Goal: Task Accomplishment & Management: Complete application form

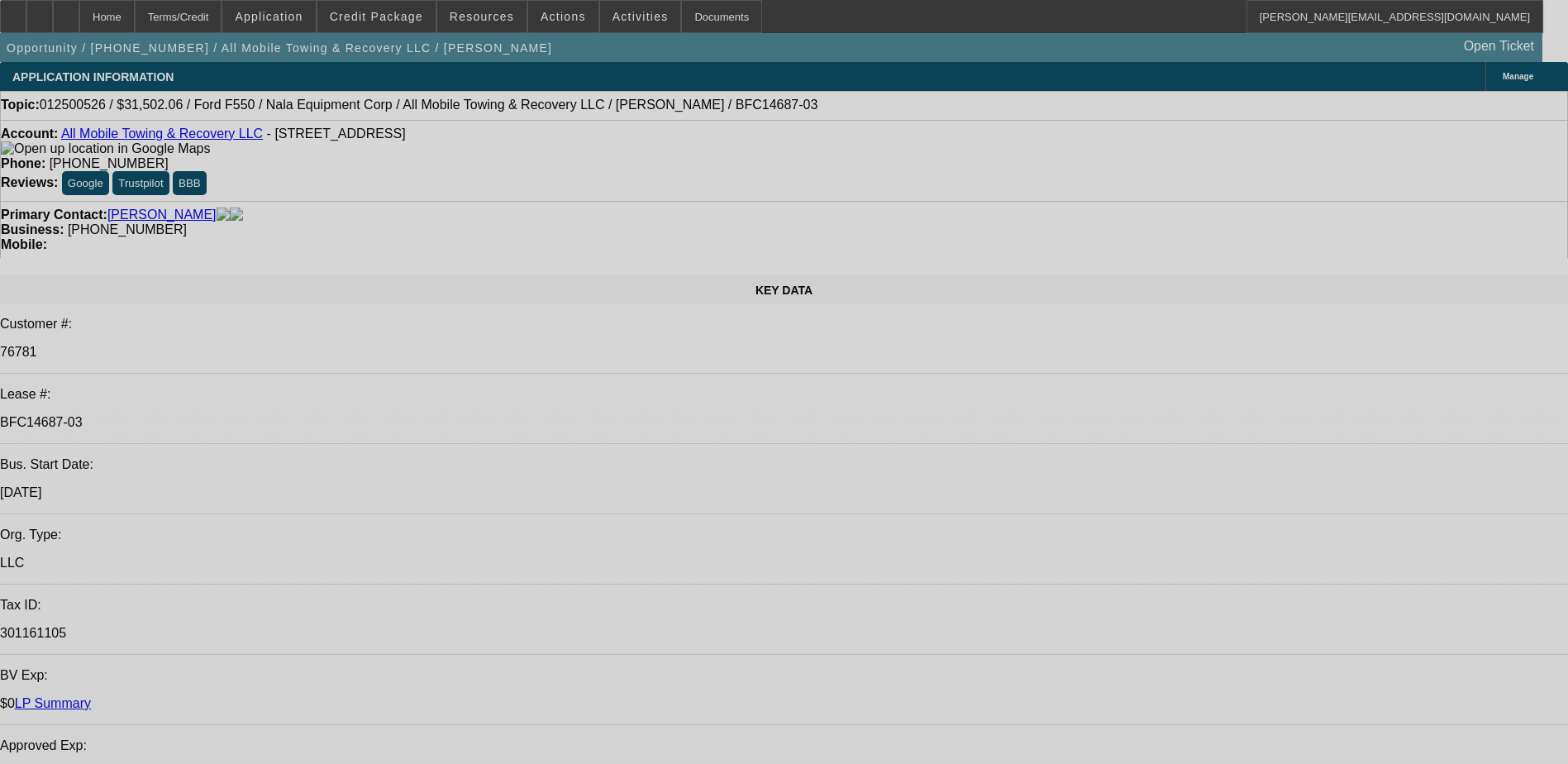
select select "0"
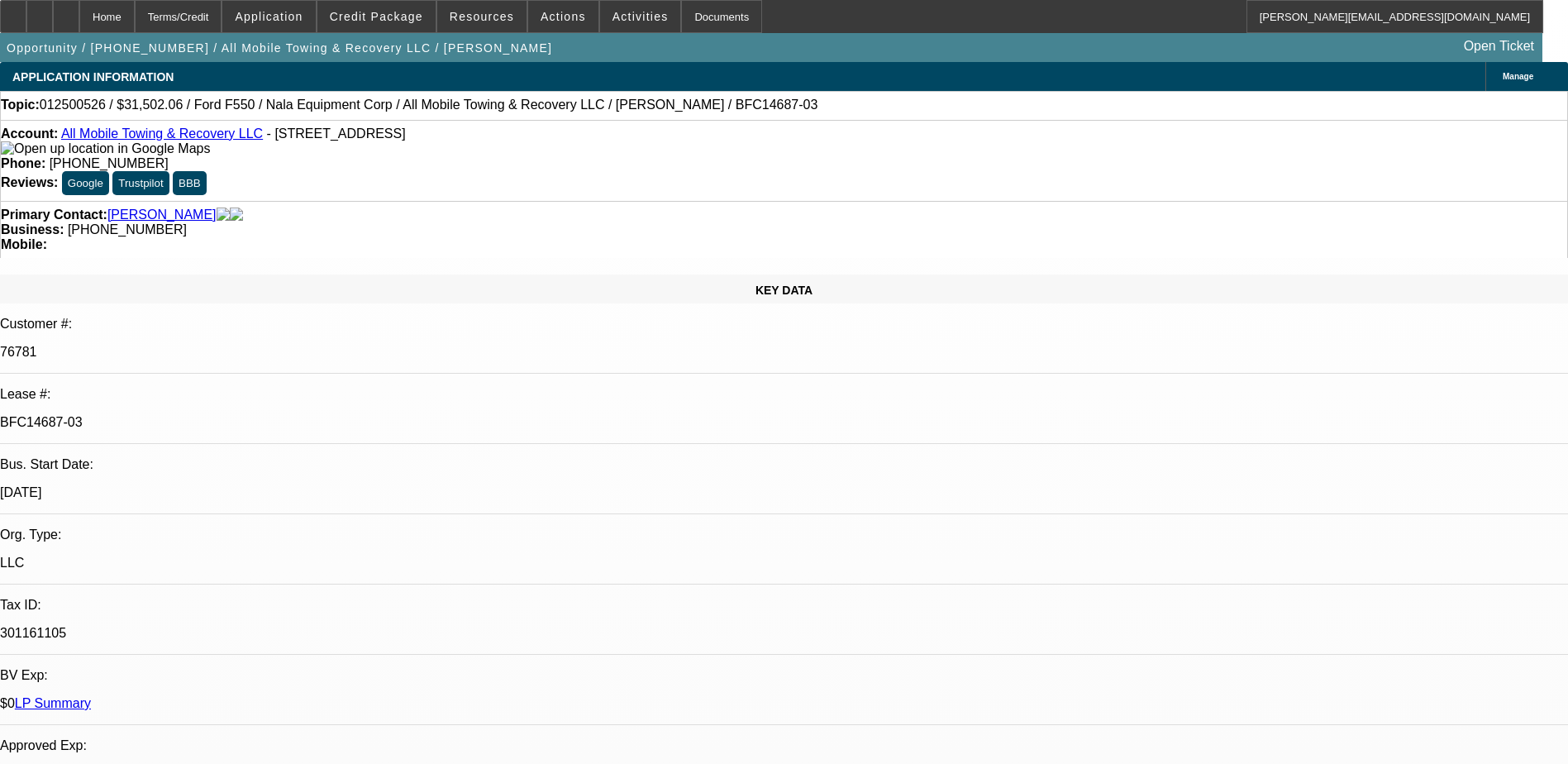
select select "0"
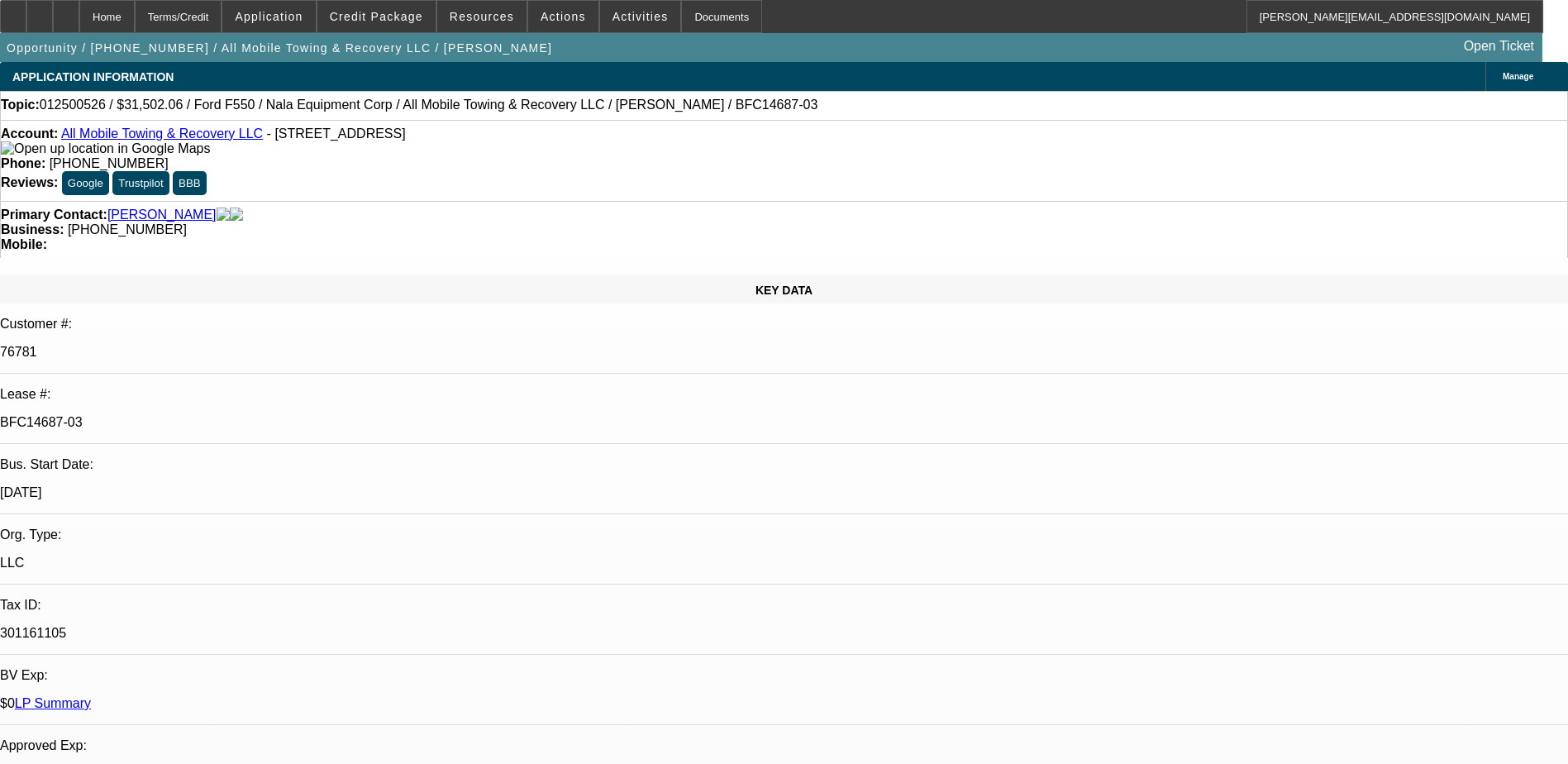
select select "0"
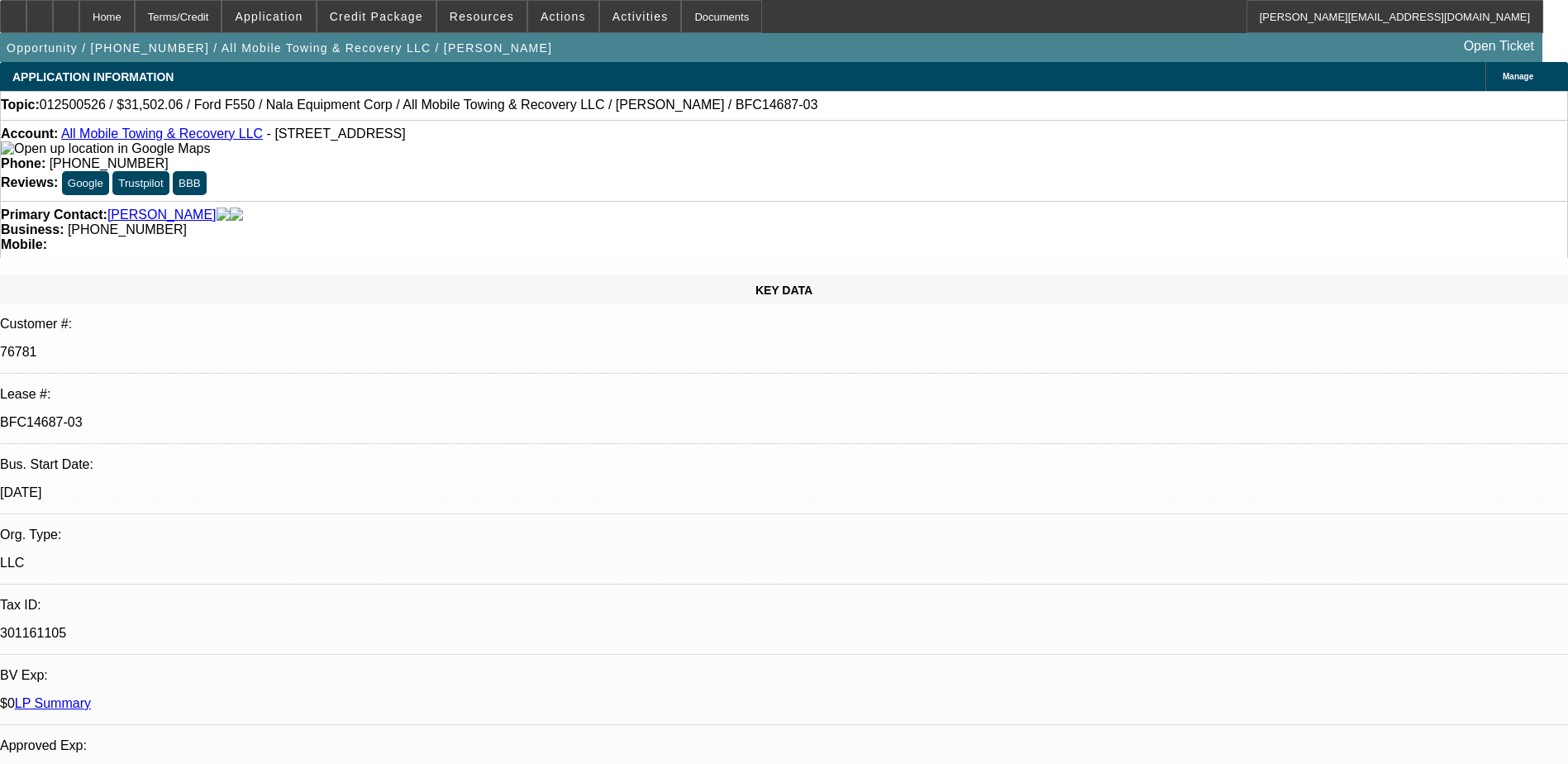
select select "0"
select select "1"
select select "2"
select select "6"
select select "1"
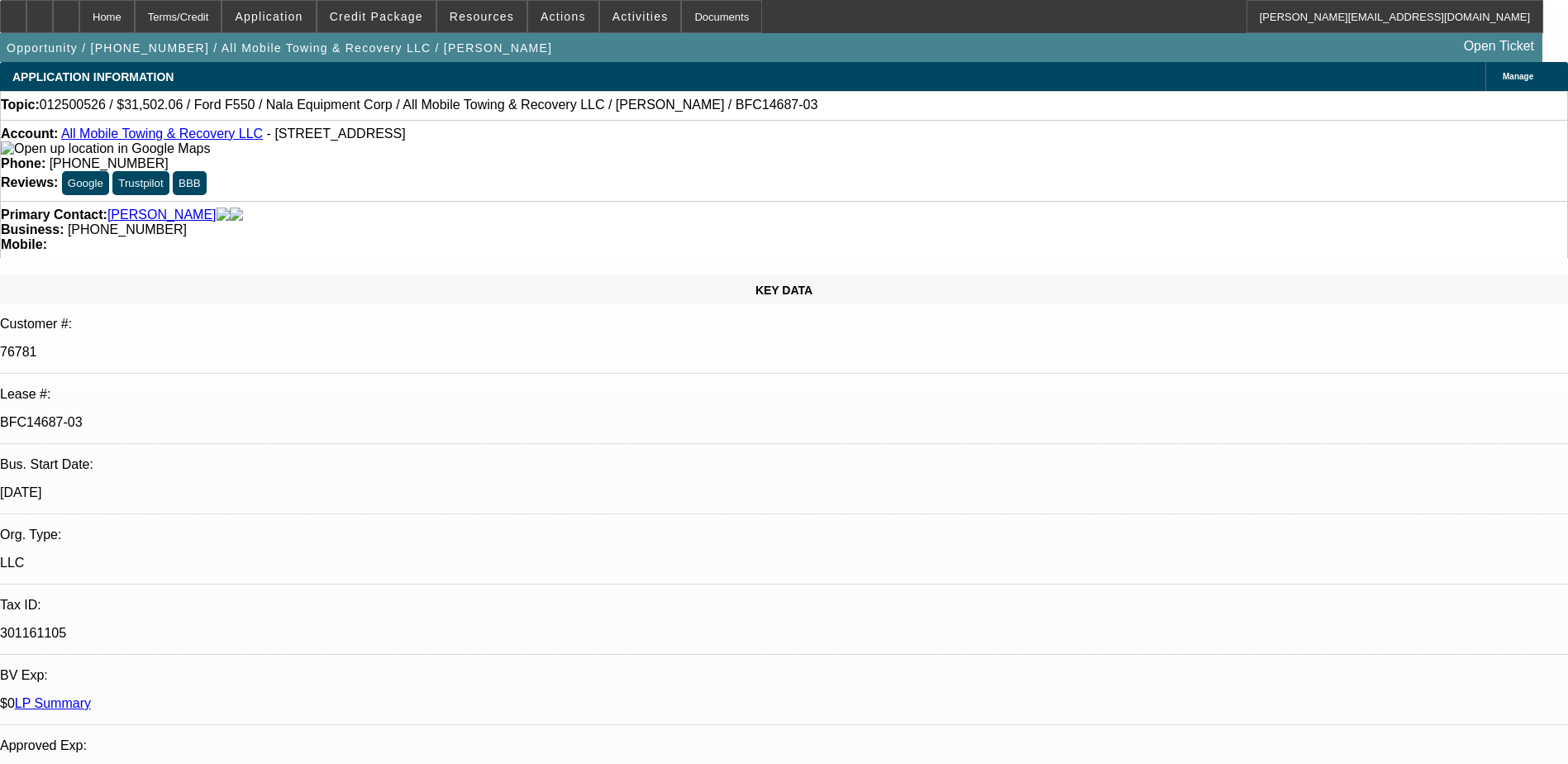
select select "2"
select select "6"
select select "1"
select select "2"
select select "6"
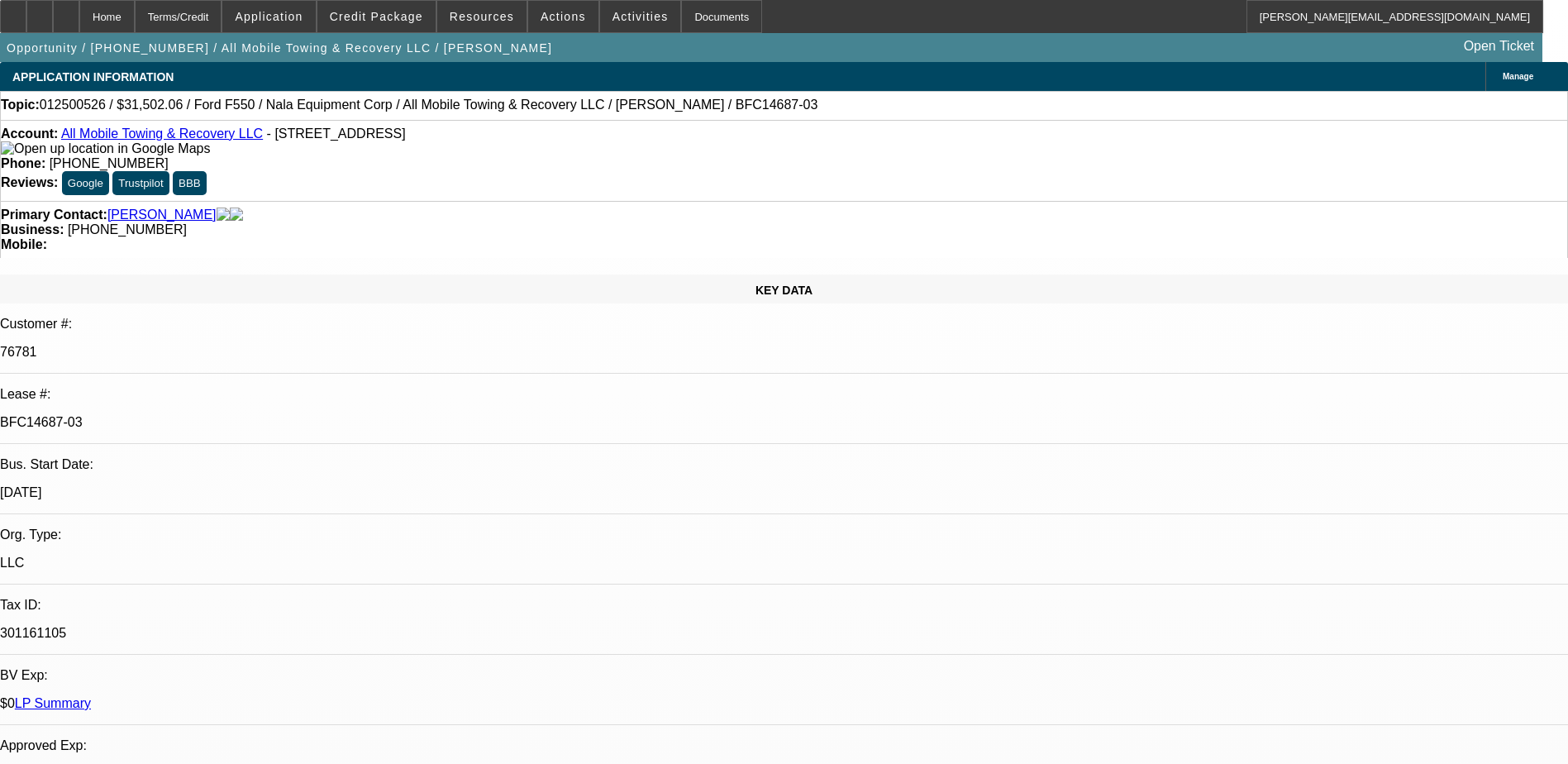
select select "1"
select select "6"
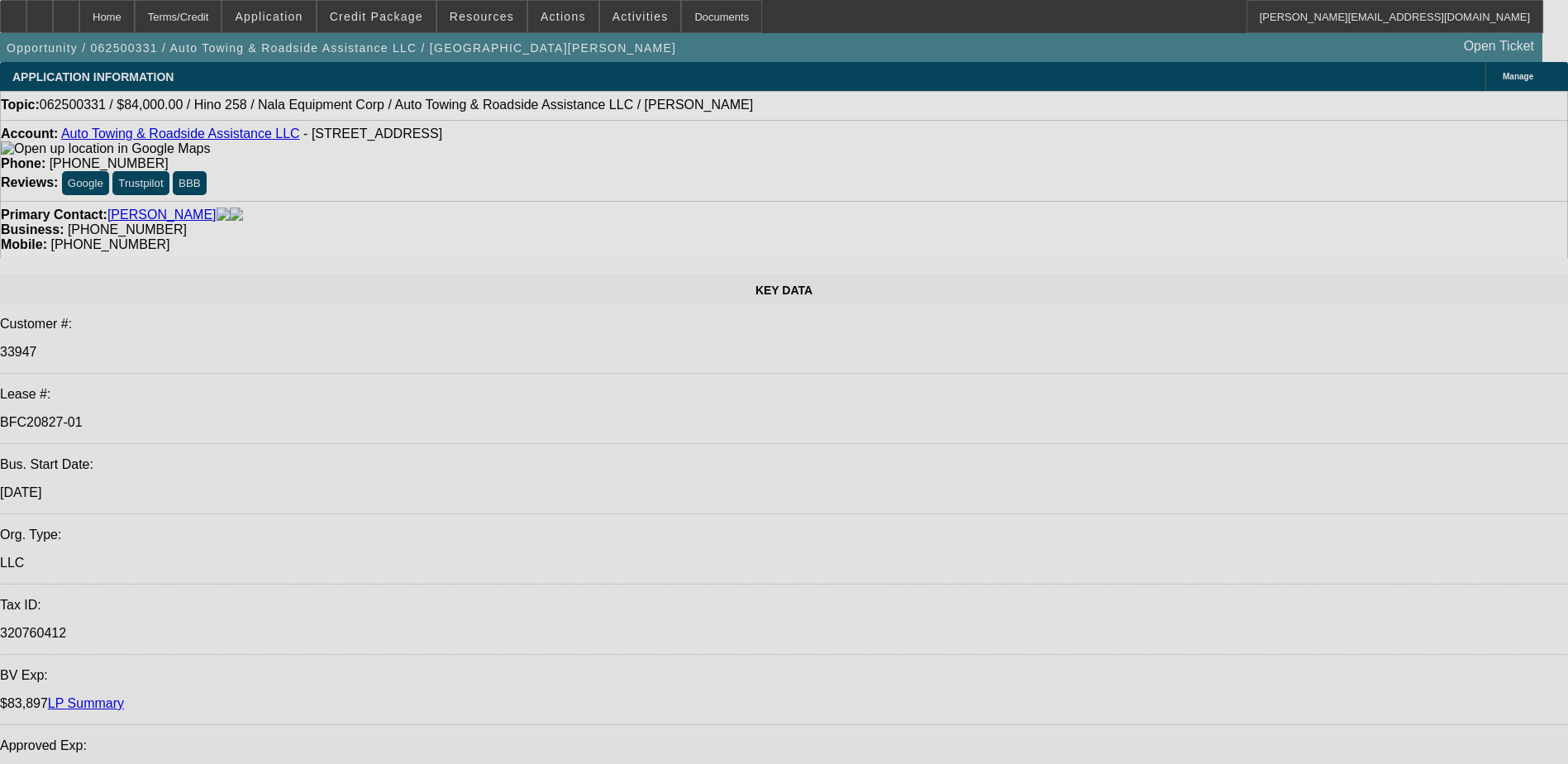
select select "0"
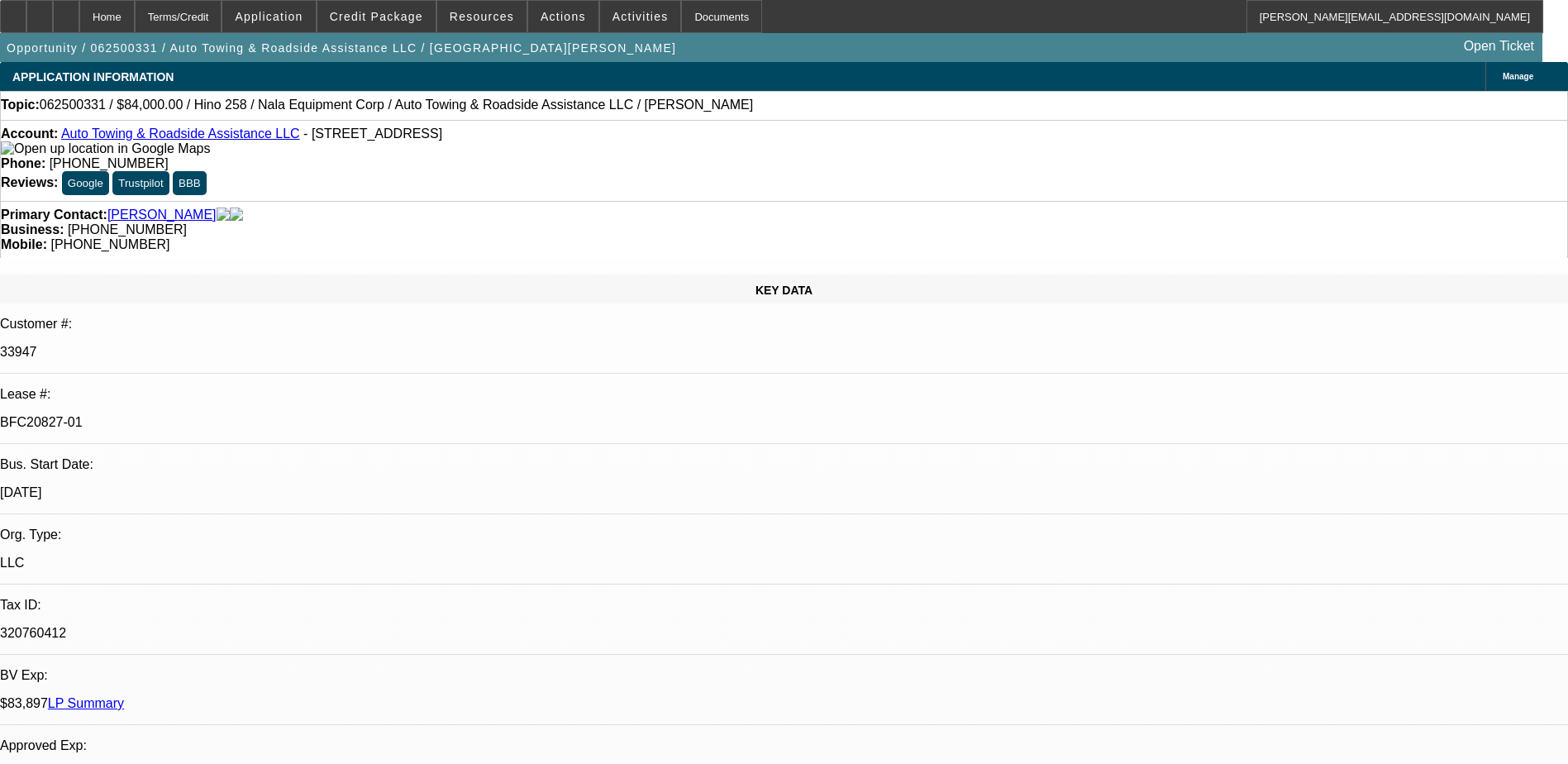
select select "2"
select select "0"
select select "2"
select select "0"
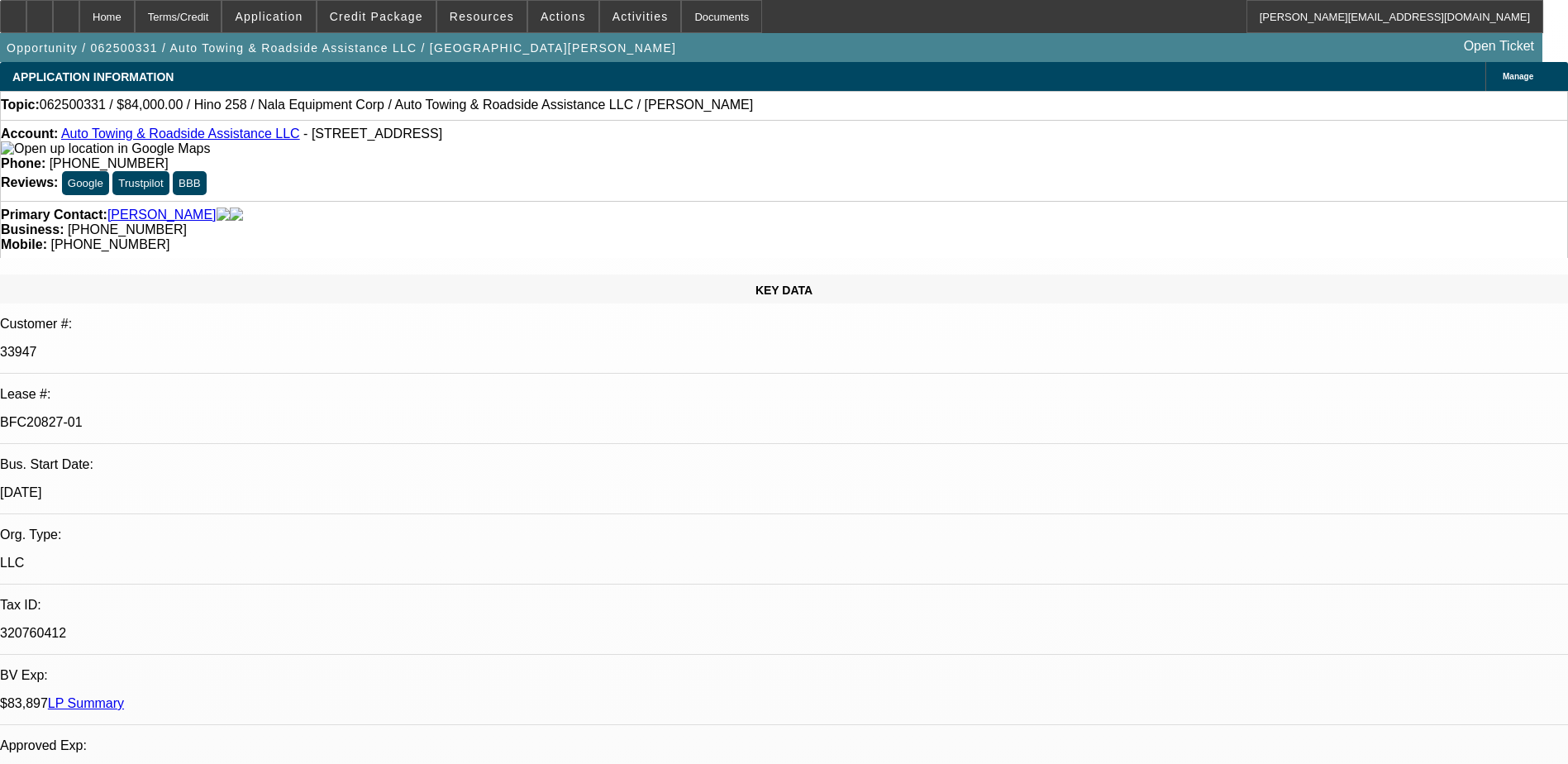
select select "0"
select select "2"
select select "0.1"
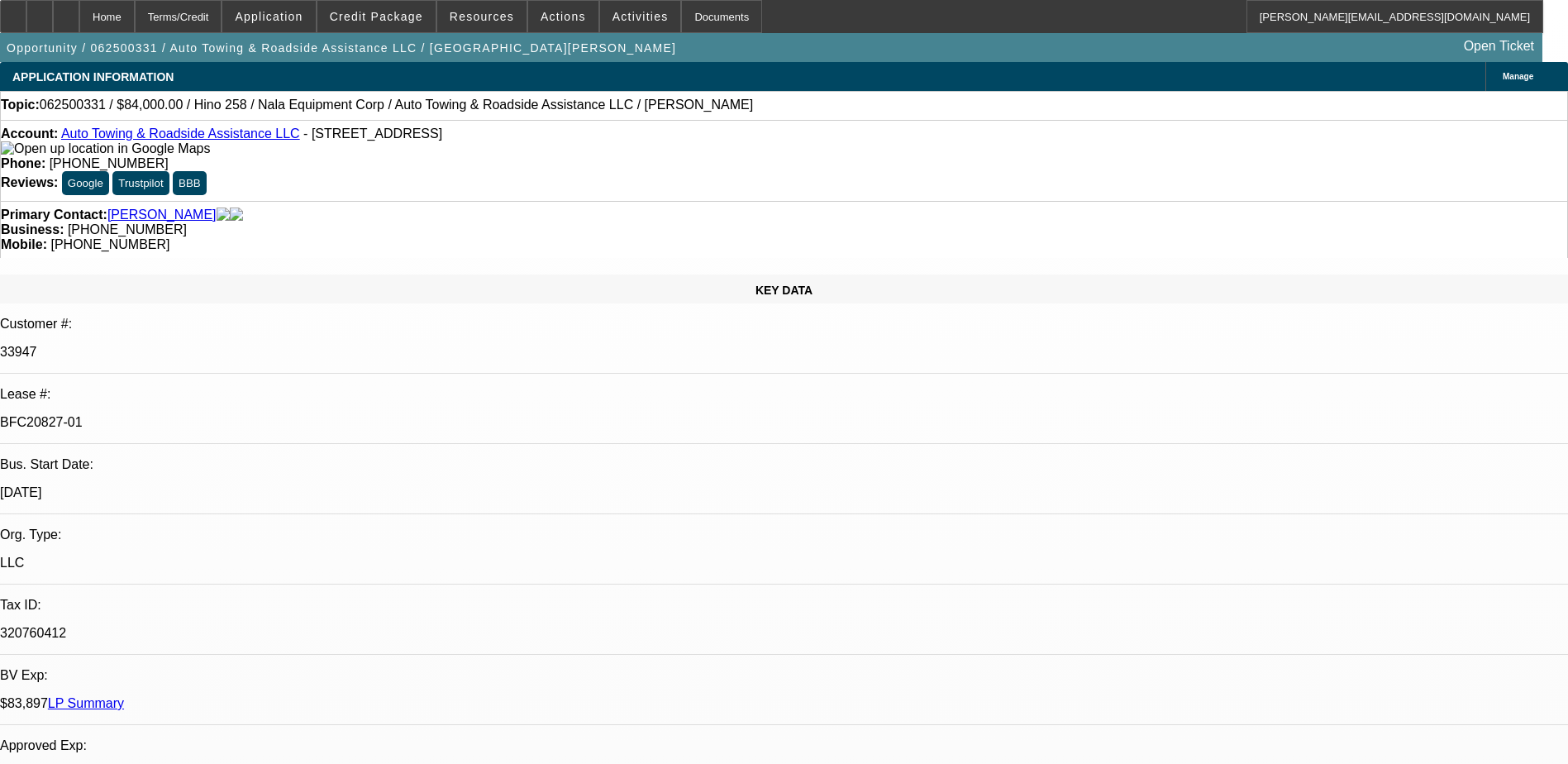
select select "1"
select select "2"
select select "6"
select select "1"
select select "2"
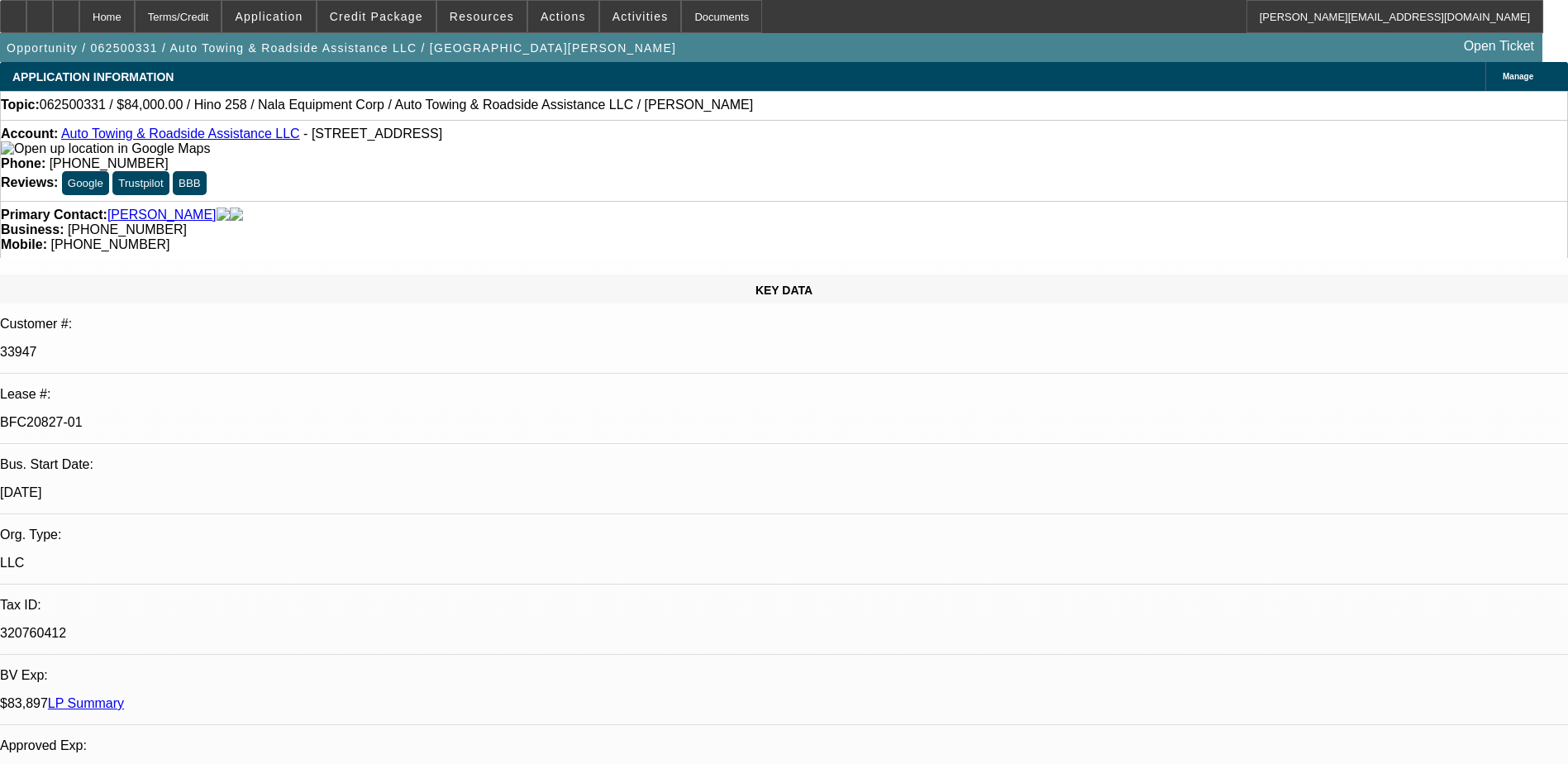
select select "6"
select select "1"
select select "6"
select select "1"
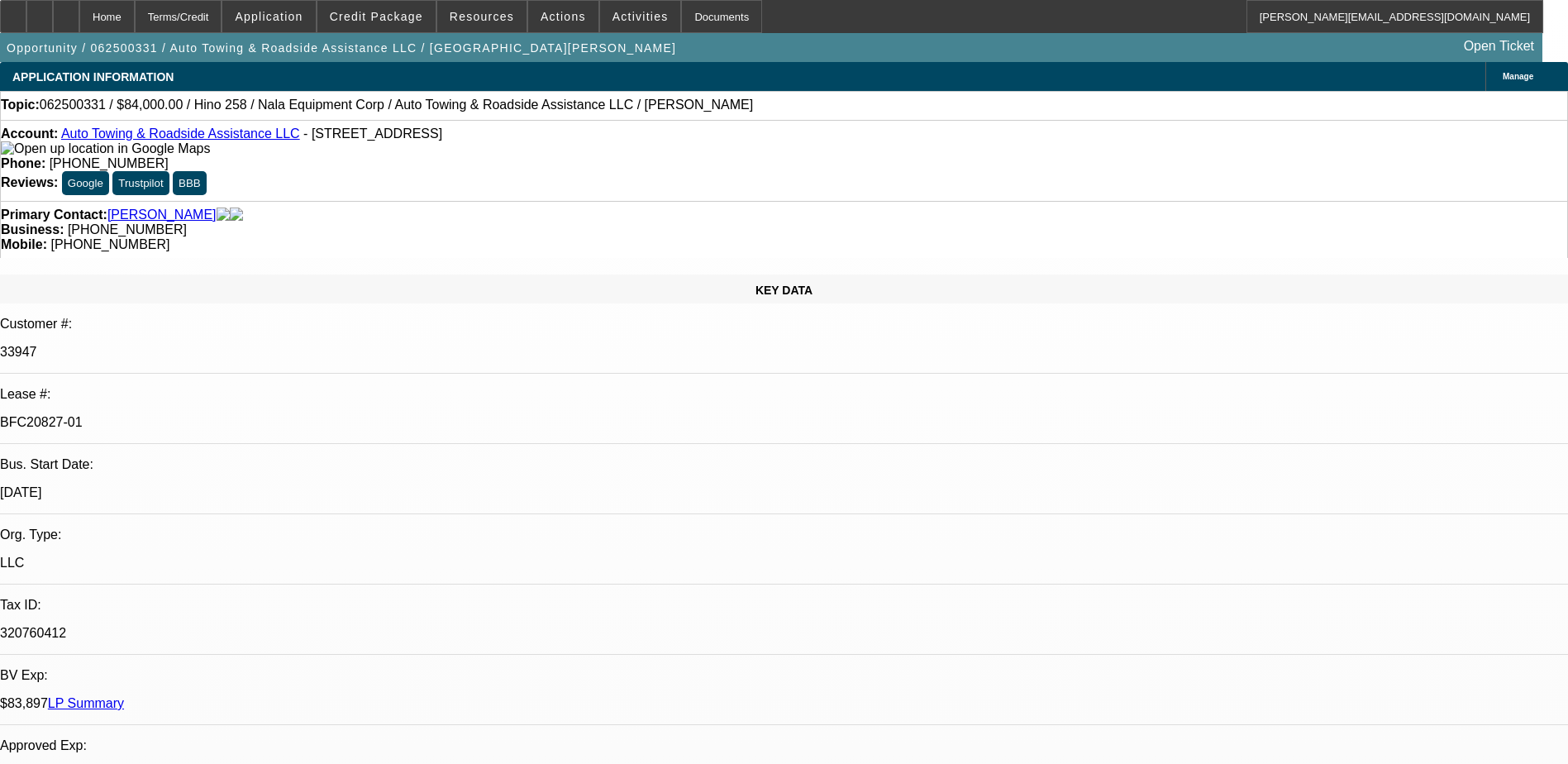
select select "2"
select select "4"
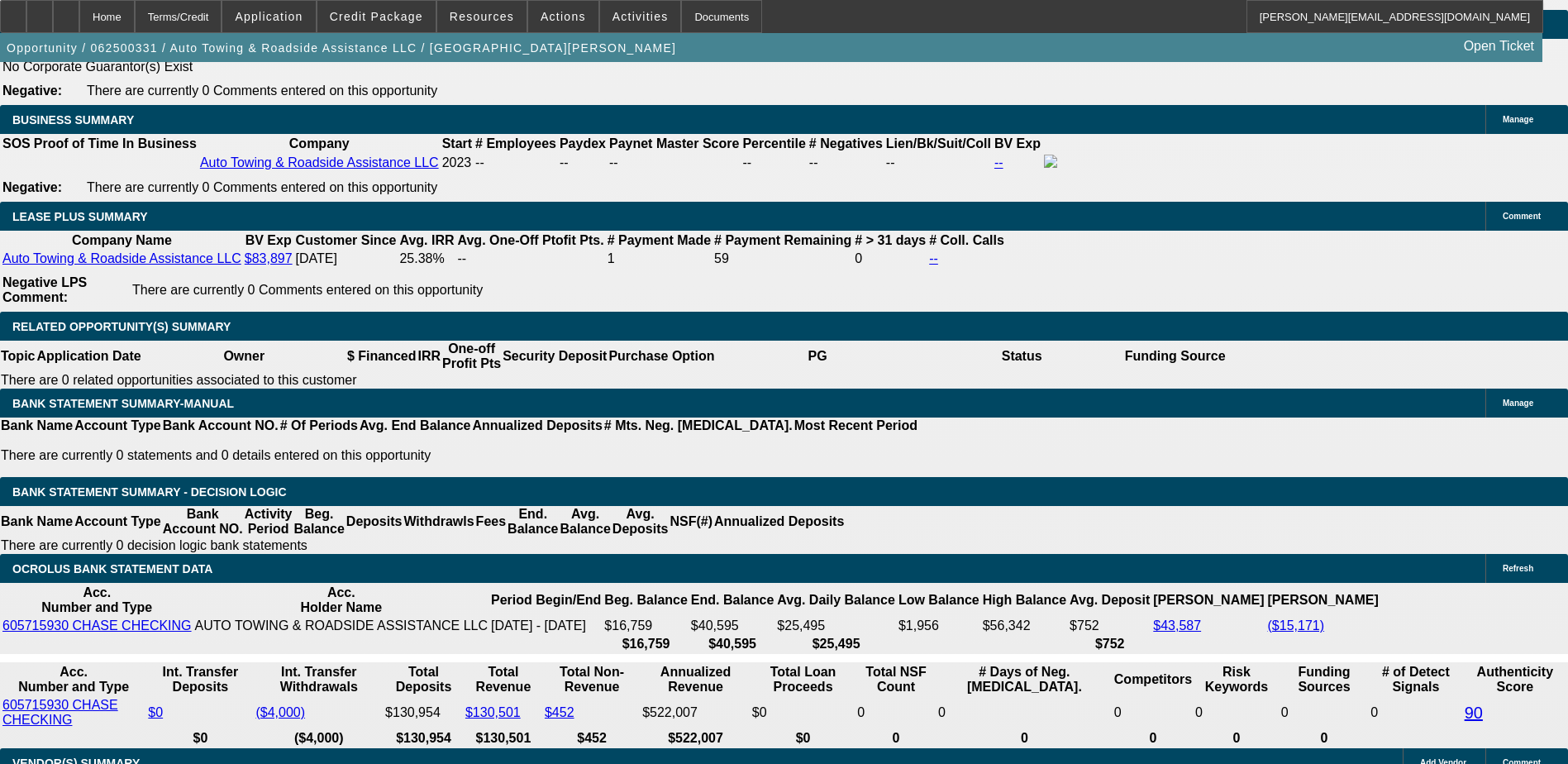
scroll to position [2944, 0]
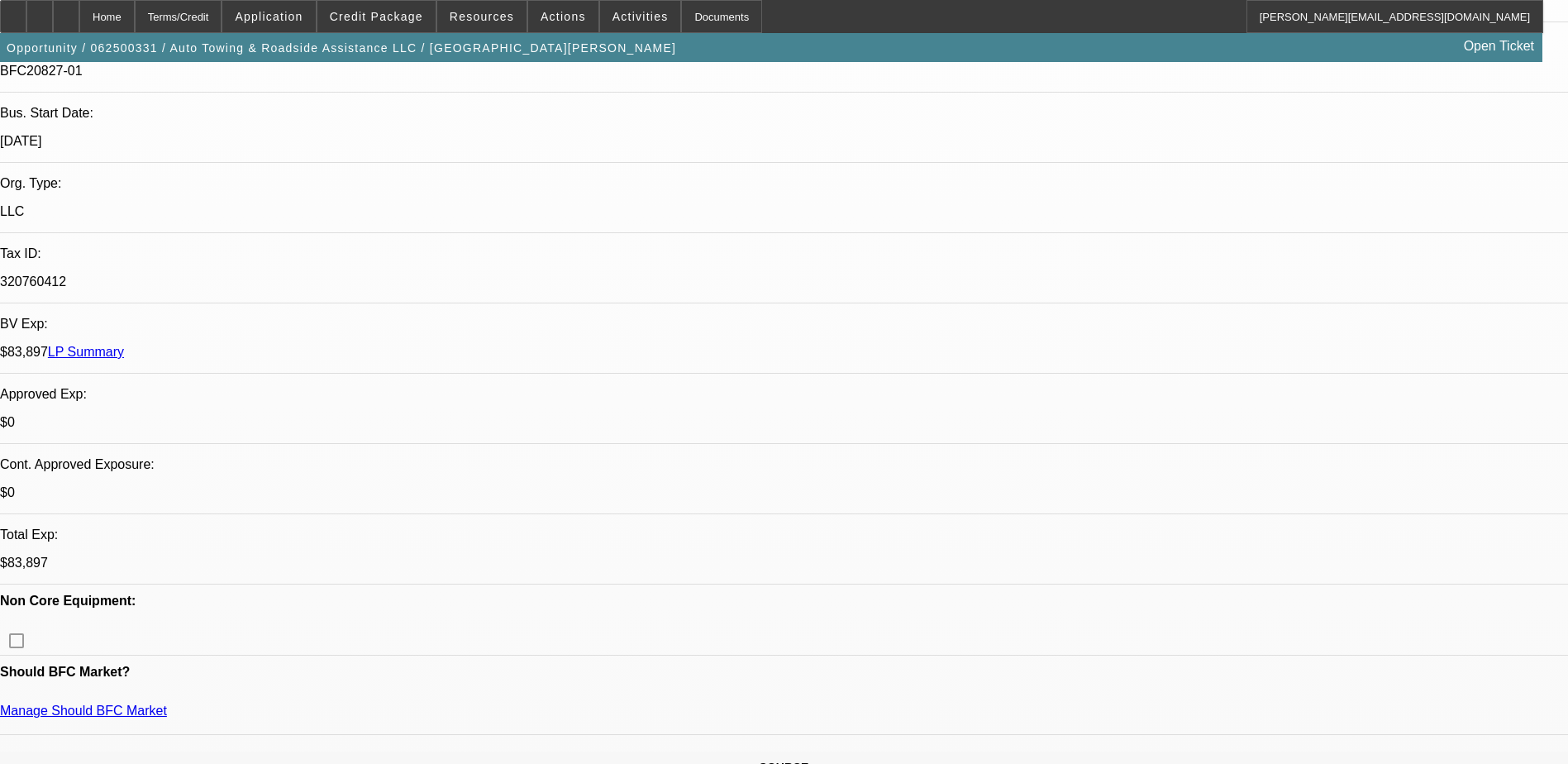
scroll to position [0, 0]
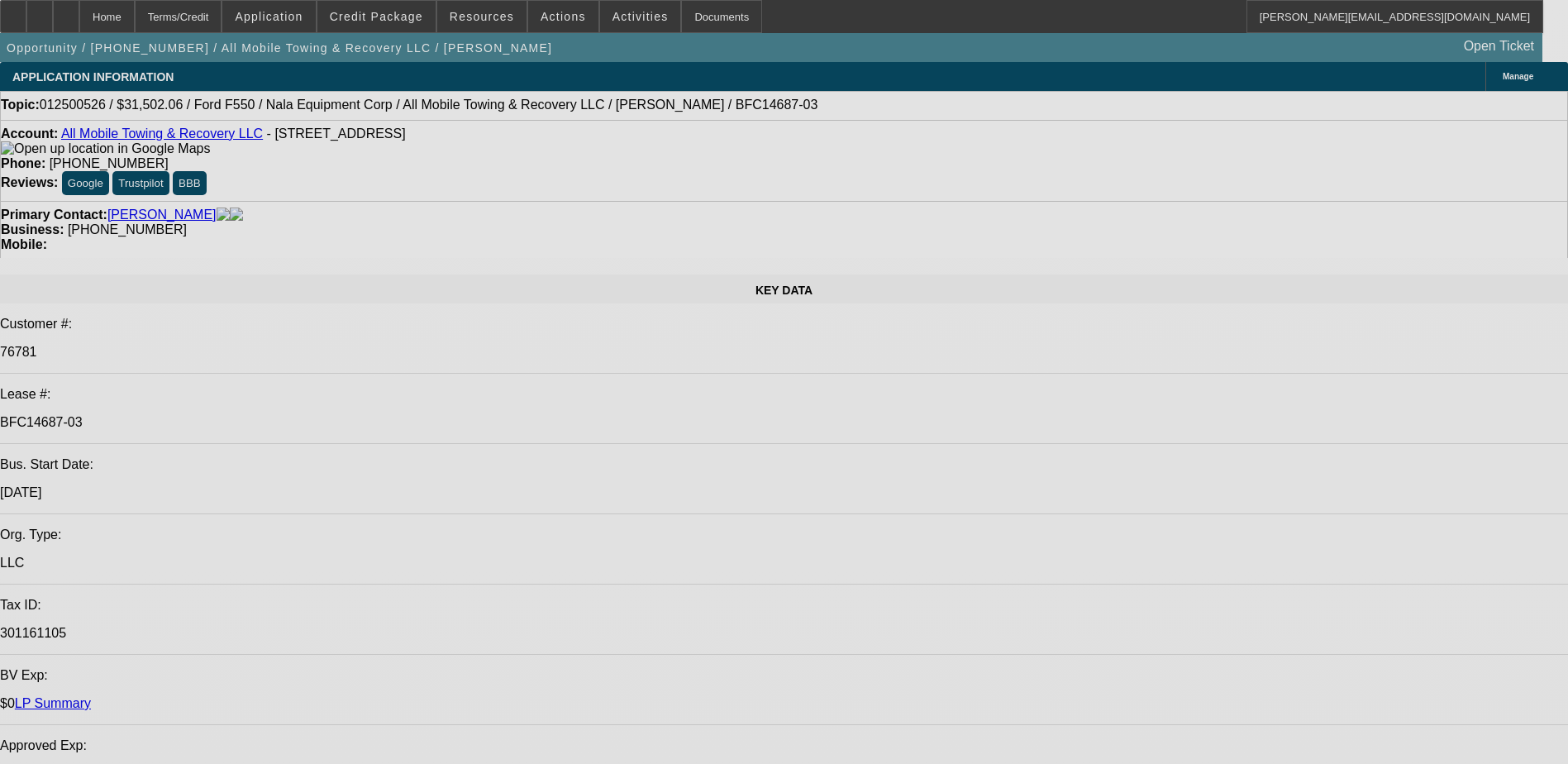
select select "0"
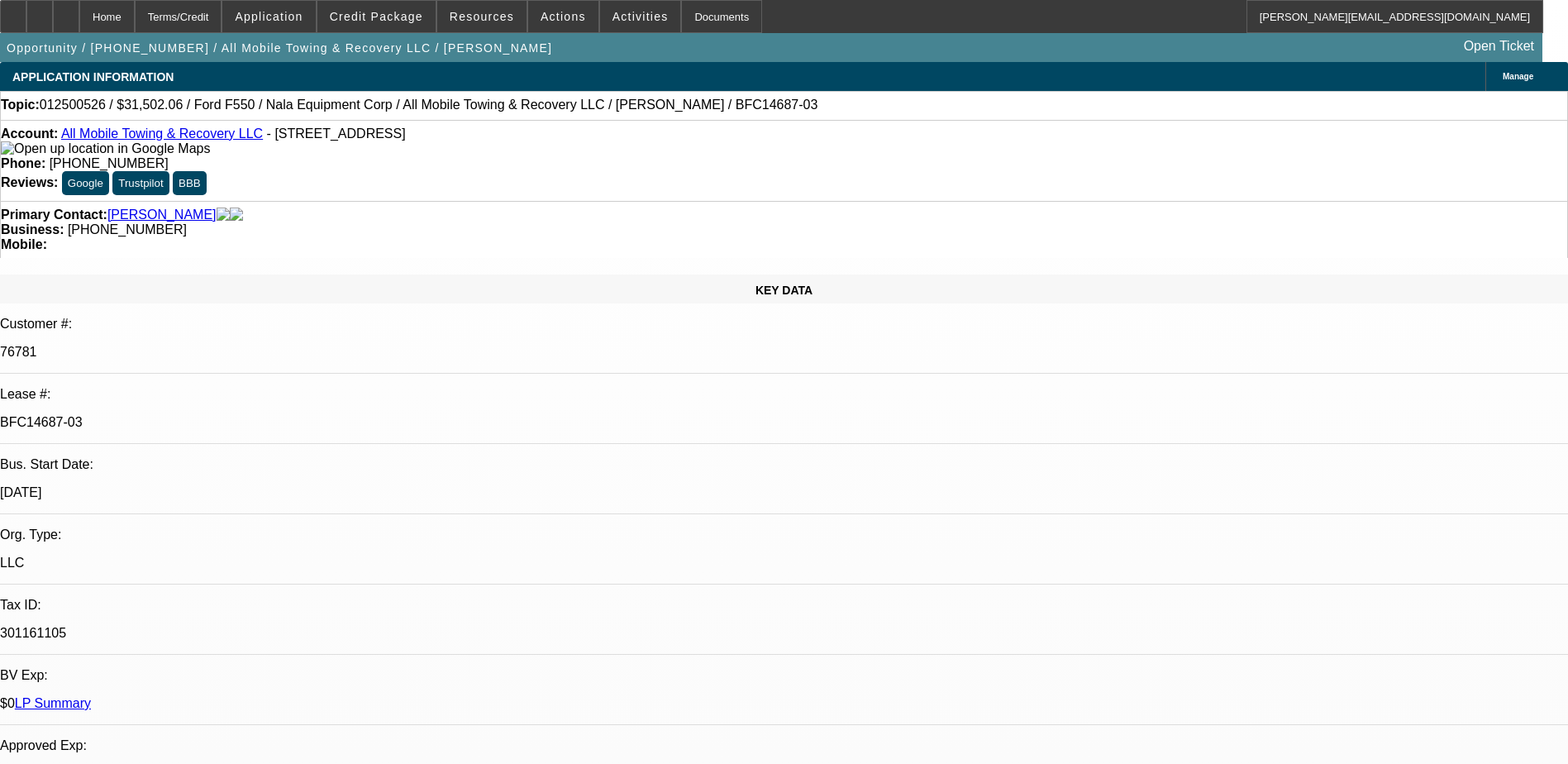
select select "0"
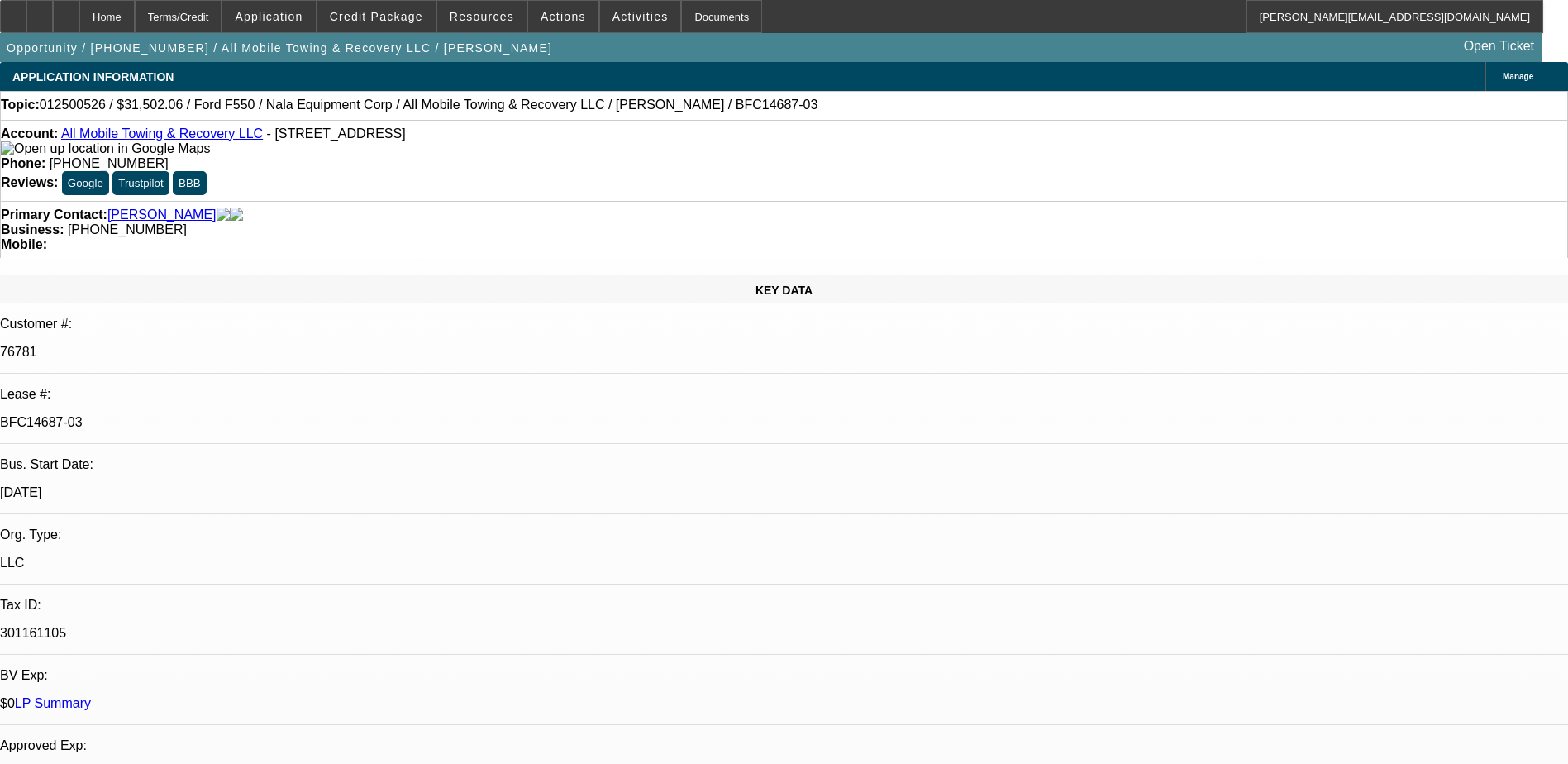
select select "0"
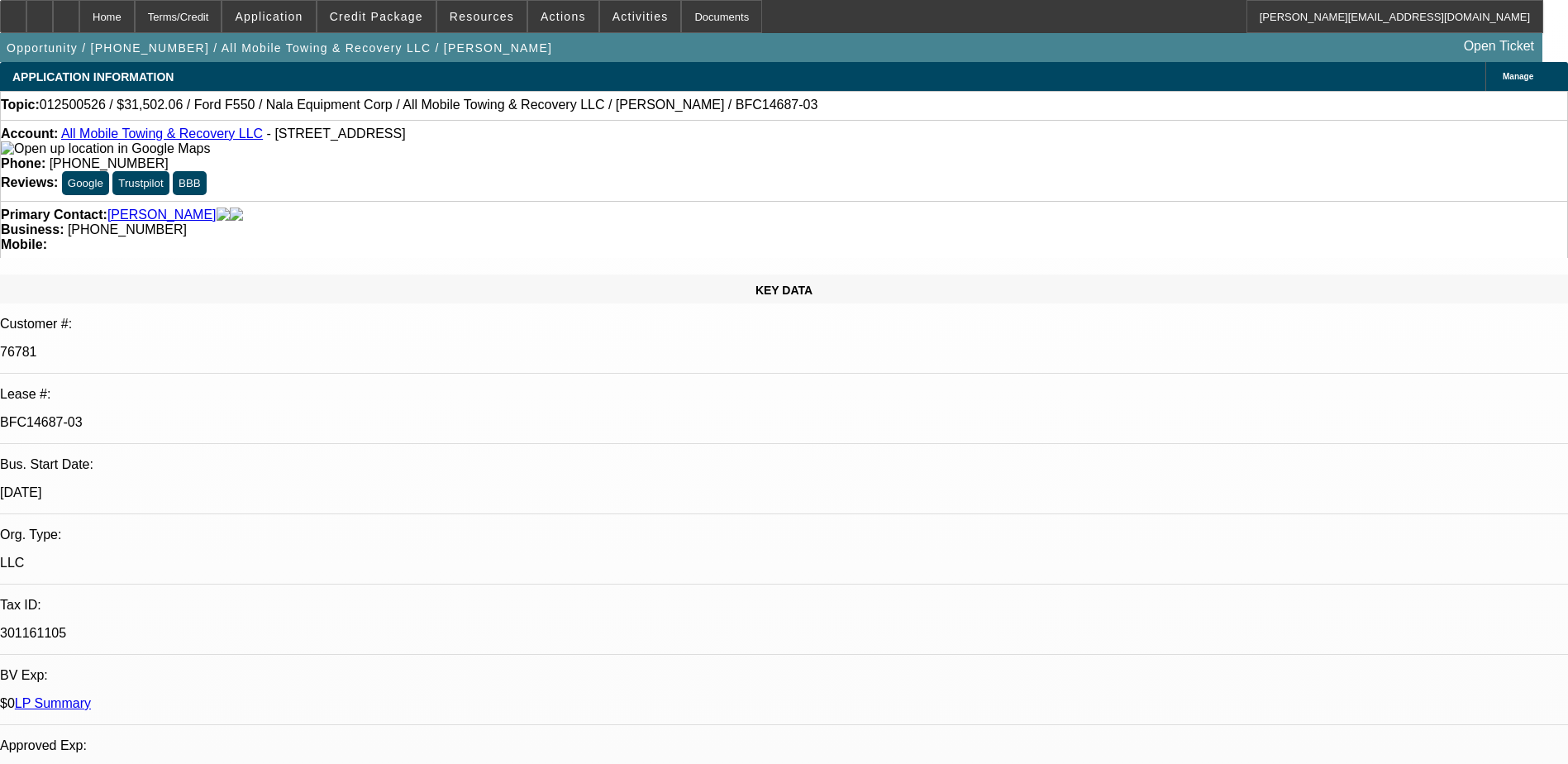
select select "0"
select select "1"
select select "2"
select select "6"
select select "1"
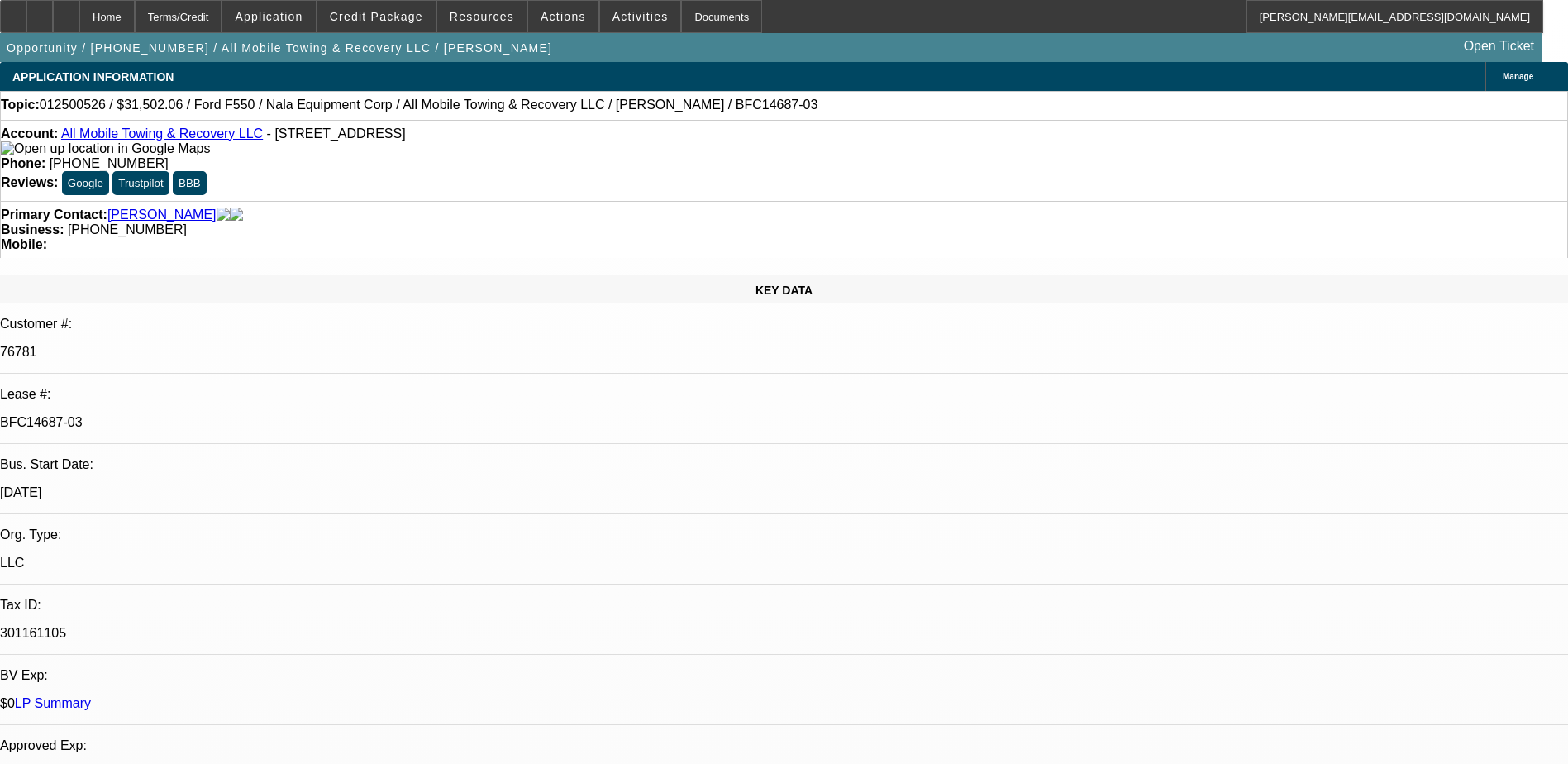
select select "2"
select select "6"
select select "1"
select select "2"
select select "6"
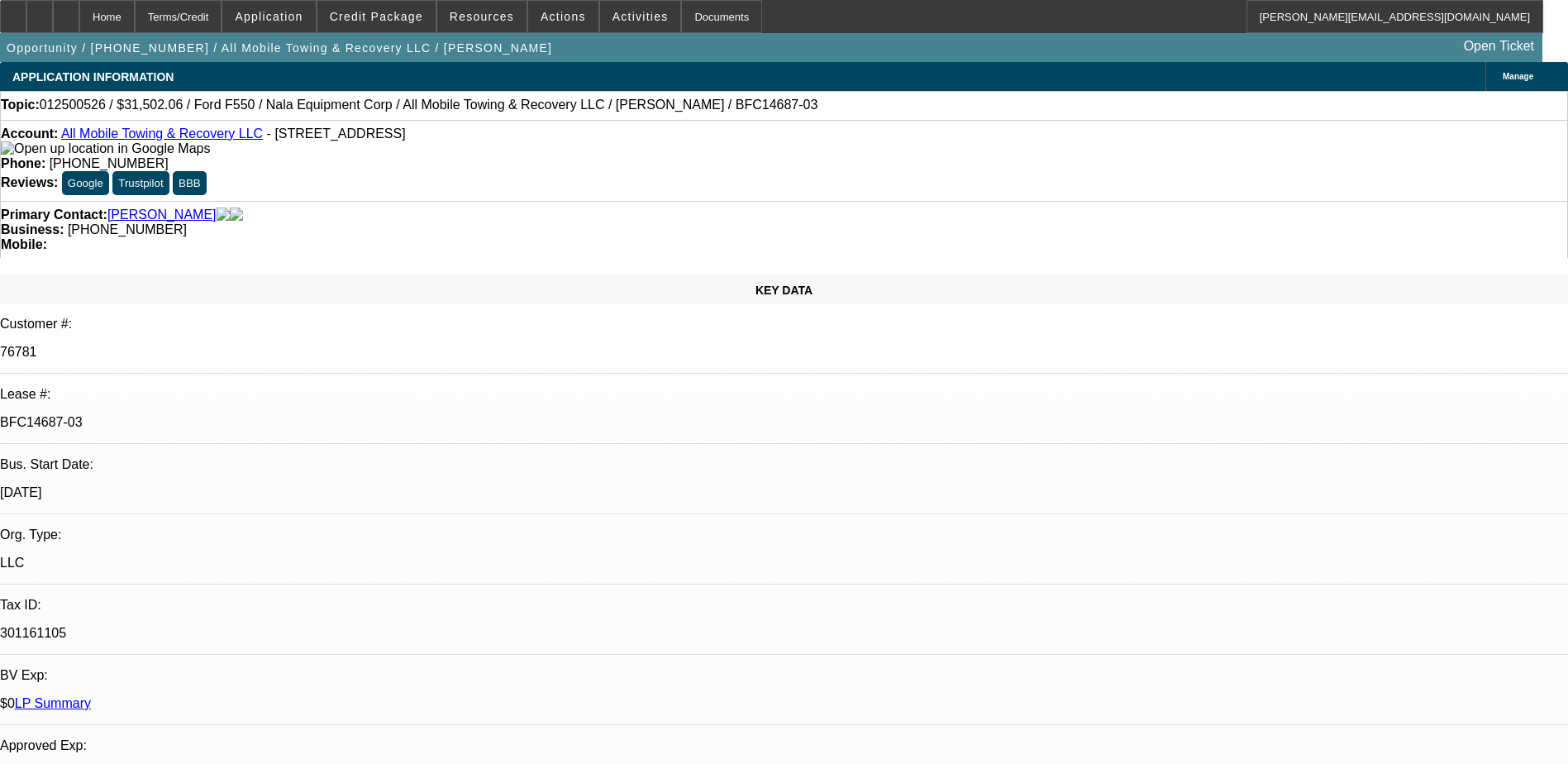
select select "1"
select select "6"
